Goal: Register for event/course

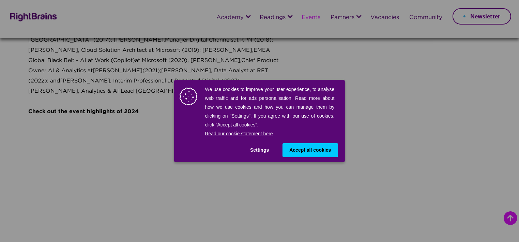
scroll to position [921, 0]
click at [390, 123] on div "We use cookies to improve your user experience, to analyse web traffic and for …" at bounding box center [259, 121] width 519 height 242
click at [324, 144] on button "Accept all cookies" at bounding box center [310, 150] width 55 height 14
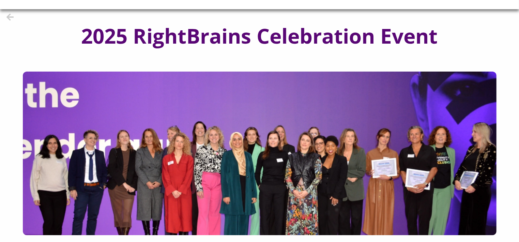
scroll to position [0, 0]
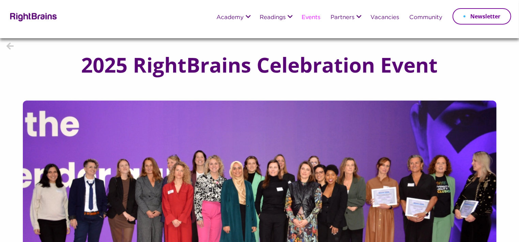
click at [314, 21] on li "Events" at bounding box center [311, 18] width 29 height 18
click at [245, 63] on h1 "2025 RightBrains Celebration Event" at bounding box center [260, 65] width 384 height 23
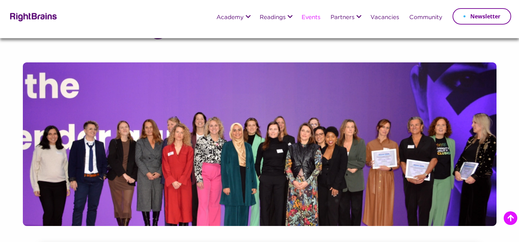
scroll to position [1150, 0]
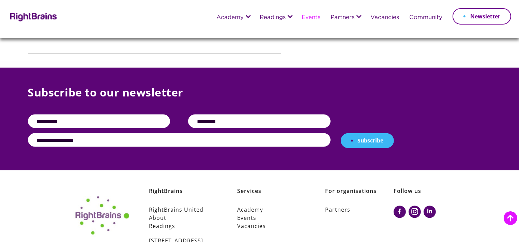
drag, startPoint x: 77, startPoint y: 101, endPoint x: 98, endPoint y: 107, distance: 21.9
click at [77, 115] on input "text" at bounding box center [99, 122] width 142 height 14
type input "*****"
click at [267, 115] on div "*****" at bounding box center [179, 124] width 303 height 19
click at [264, 115] on input "text" at bounding box center [259, 122] width 142 height 14
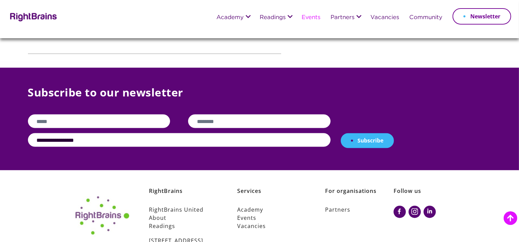
type input "********"
drag, startPoint x: 97, startPoint y: 120, endPoint x: 101, endPoint y: 121, distance: 4.1
click at [97, 133] on input "email" at bounding box center [179, 140] width 303 height 14
click at [124, 133] on input "email" at bounding box center [179, 140] width 303 height 14
click at [66, 133] on input "email" at bounding box center [179, 140] width 303 height 14
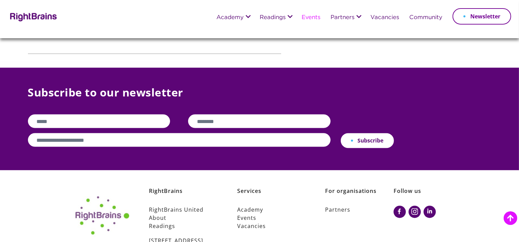
type input "**********"
click at [352, 133] on button "Subscribe" at bounding box center [367, 140] width 53 height 15
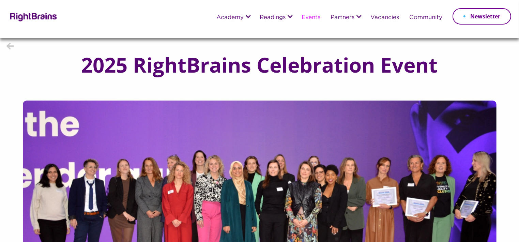
drag, startPoint x: 346, startPoint y: 68, endPoint x: 303, endPoint y: 28, distance: 59.1
click at [318, 45] on div "2025 RightBrains Celebration Event" at bounding box center [259, 69] width 519 height 62
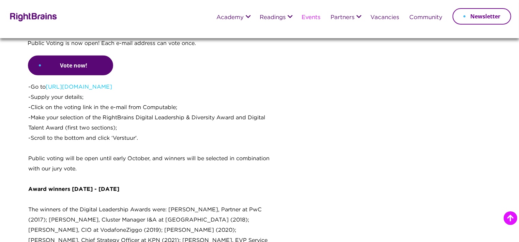
scroll to position [716, 0]
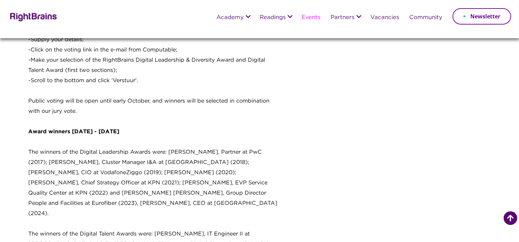
click at [509, 219] on icon at bounding box center [511, 218] width 6 height 8
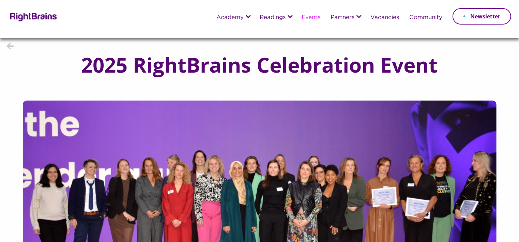
scroll to position [0, 0]
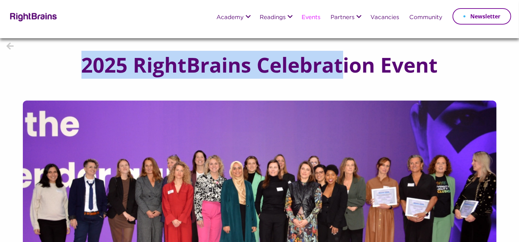
drag, startPoint x: 78, startPoint y: 59, endPoint x: 344, endPoint y: 67, distance: 266.1
click at [344, 67] on h1 "2025 RightBrains Celebration Event" at bounding box center [260, 65] width 384 height 23
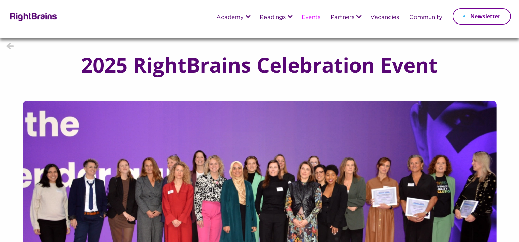
click at [314, 88] on div "2025 RightBrains Celebration Event" at bounding box center [259, 69] width 519 height 62
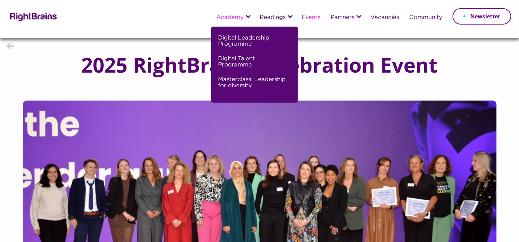
click at [245, 18] on li "Academy Digital Leadership Programme Digital Talent Programme Masterclass: Lead…" at bounding box center [232, 18] width 43 height 18
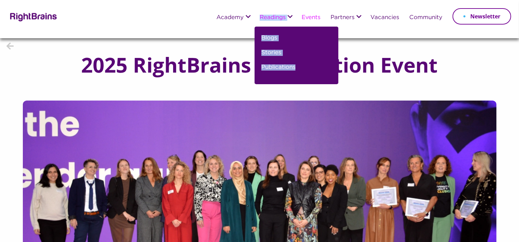
click at [286, 16] on li "Readings Blogs Stories Publications" at bounding box center [276, 18] width 42 height 18
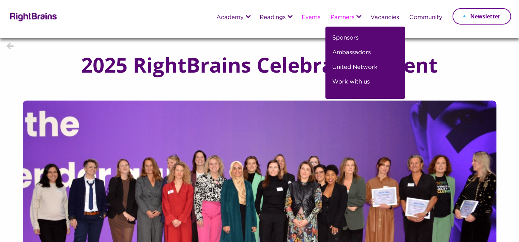
drag, startPoint x: 353, startPoint y: 14, endPoint x: 363, endPoint y: 14, distance: 9.9
click at [355, 14] on li "Partners Sponsors Ambassadors United Network Work with us" at bounding box center [346, 18] width 40 height 18
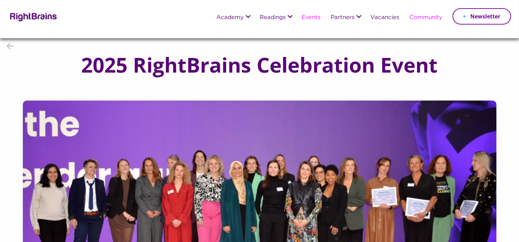
click at [445, 16] on li "Community" at bounding box center [425, 18] width 43 height 18
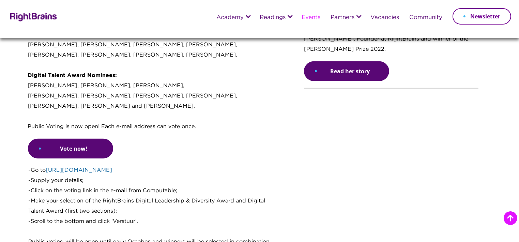
scroll to position [580, 0]
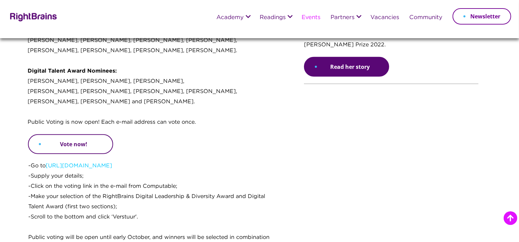
click at [92, 136] on link "Vote now!" at bounding box center [70, 144] width 85 height 20
